Goal: Information Seeking & Learning: Learn about a topic

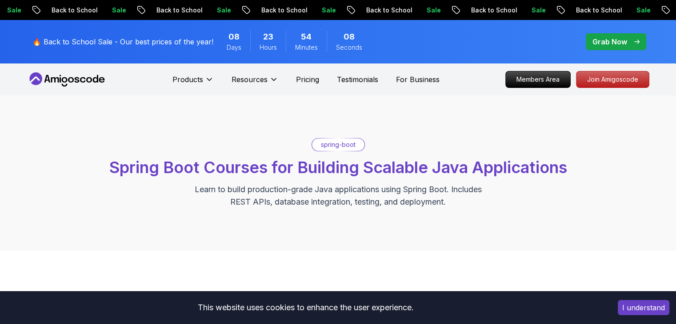
click at [325, 143] on p "spring-boot" at bounding box center [338, 144] width 35 height 9
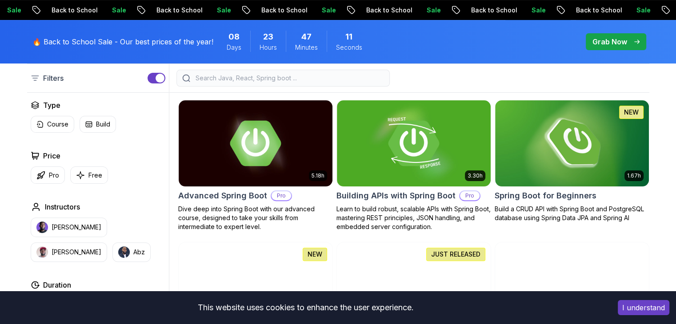
scroll to position [229, 0]
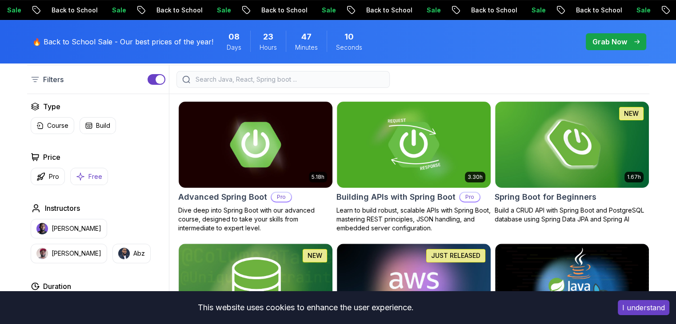
click at [89, 175] on p "Free" at bounding box center [95, 176] width 14 height 9
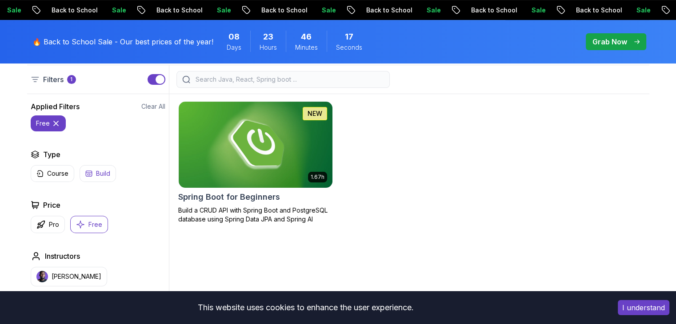
click at [89, 171] on icon "button" at bounding box center [88, 173] width 7 height 7
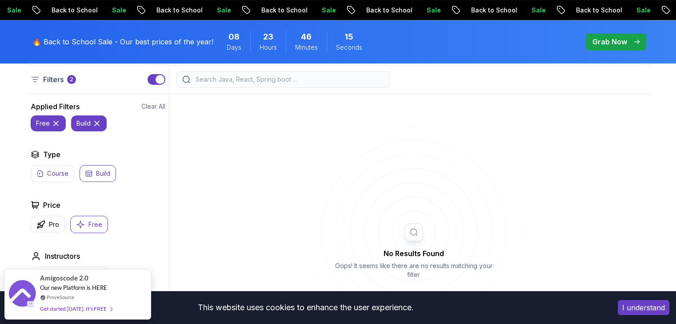
click at [50, 170] on p "Course" at bounding box center [57, 173] width 21 height 9
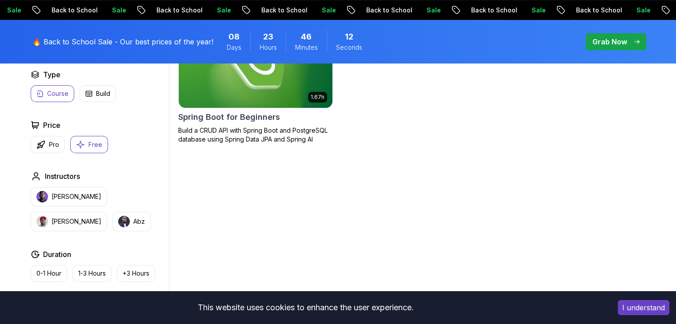
scroll to position [309, 0]
click at [81, 194] on p "[PERSON_NAME]" at bounding box center [77, 196] width 50 height 9
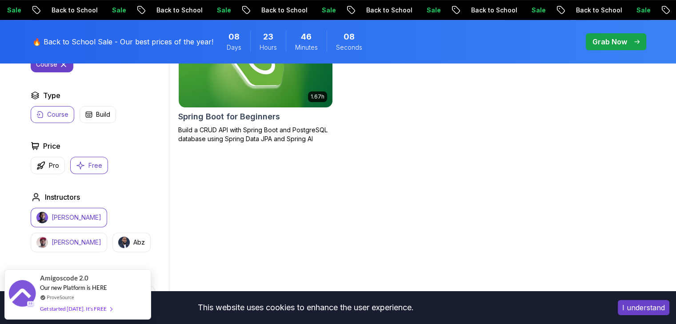
click at [101, 238] on p "[PERSON_NAME]" at bounding box center [77, 242] width 50 height 9
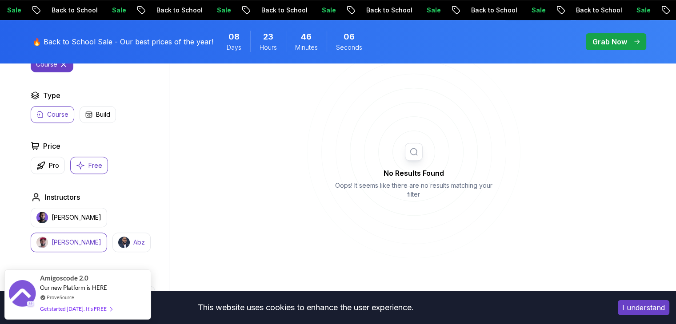
click at [112, 233] on button "Abz" at bounding box center [131, 243] width 38 height 20
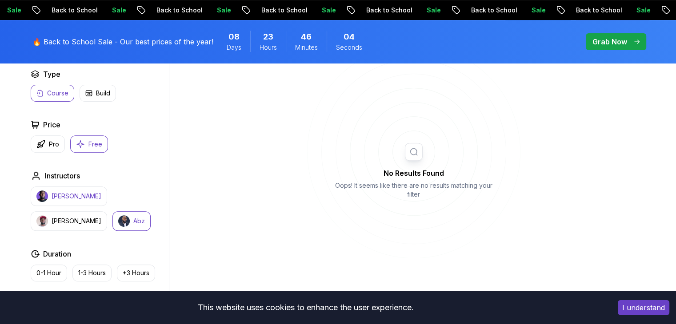
click at [71, 200] on p "[PERSON_NAME]" at bounding box center [77, 196] width 50 height 9
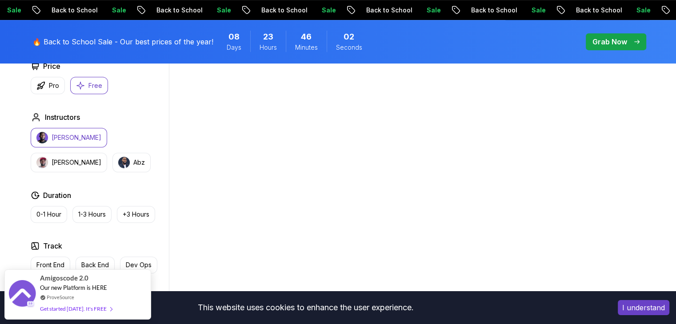
scroll to position [394, 0]
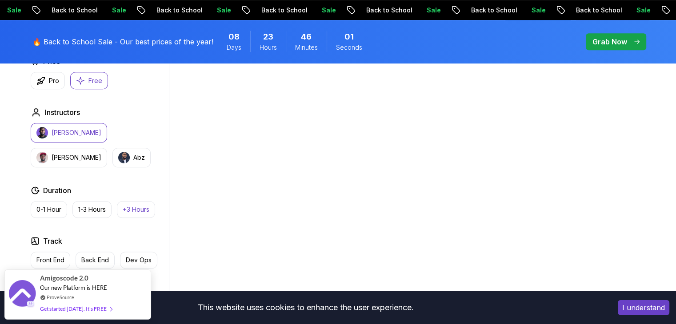
click at [136, 205] on p "+3 Hours" at bounding box center [136, 209] width 27 height 9
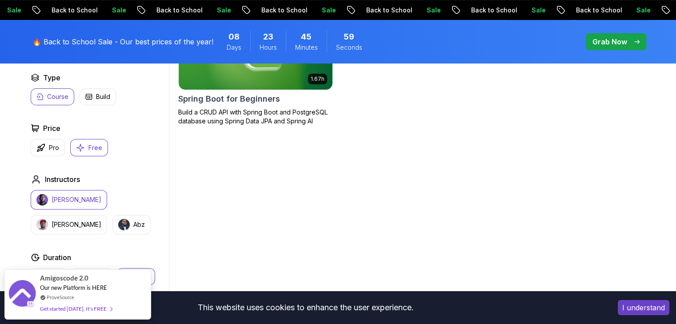
scroll to position [332, 0]
